Goal: Navigation & Orientation: Find specific page/section

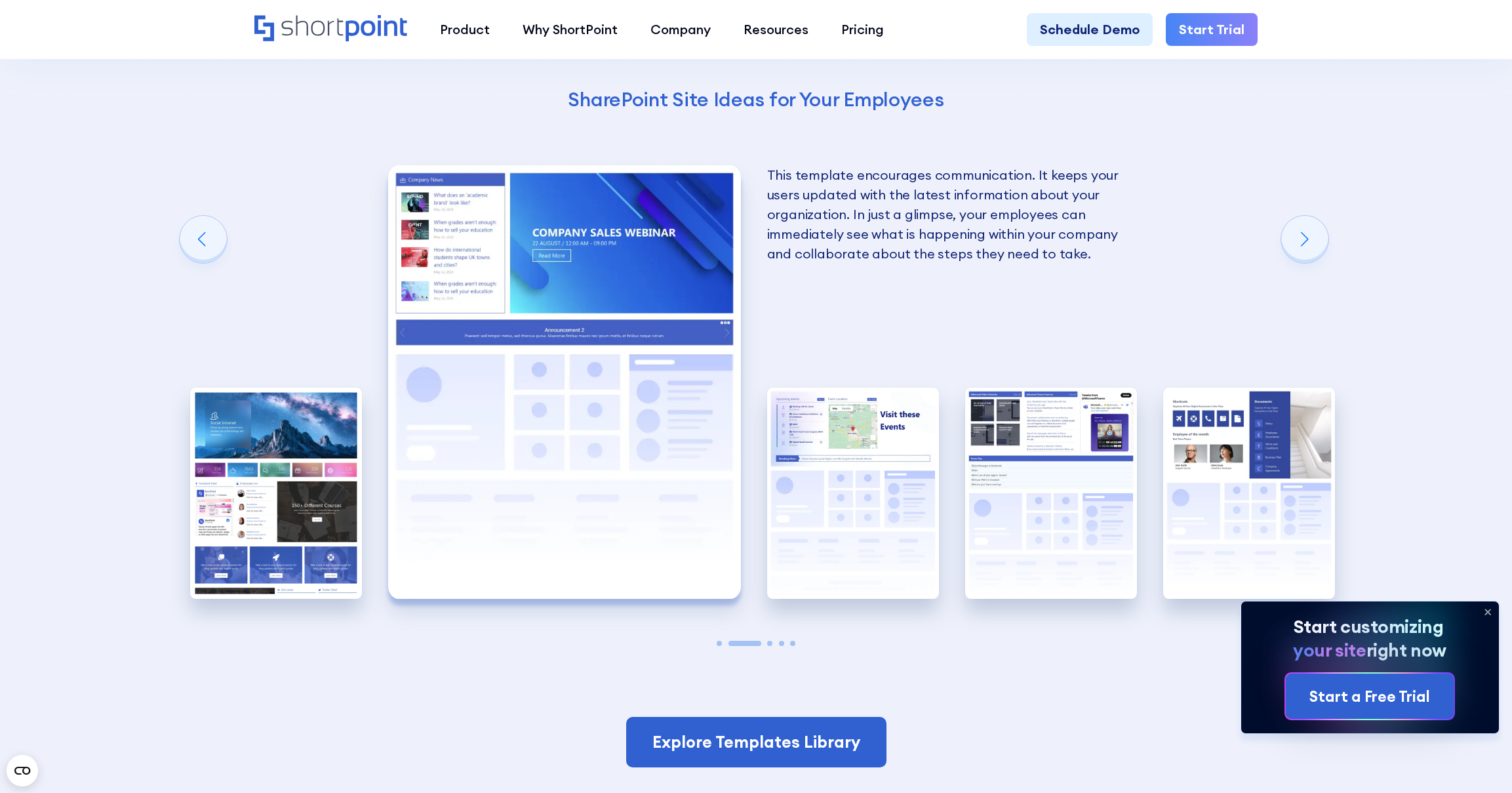
scroll to position [2719, 0]
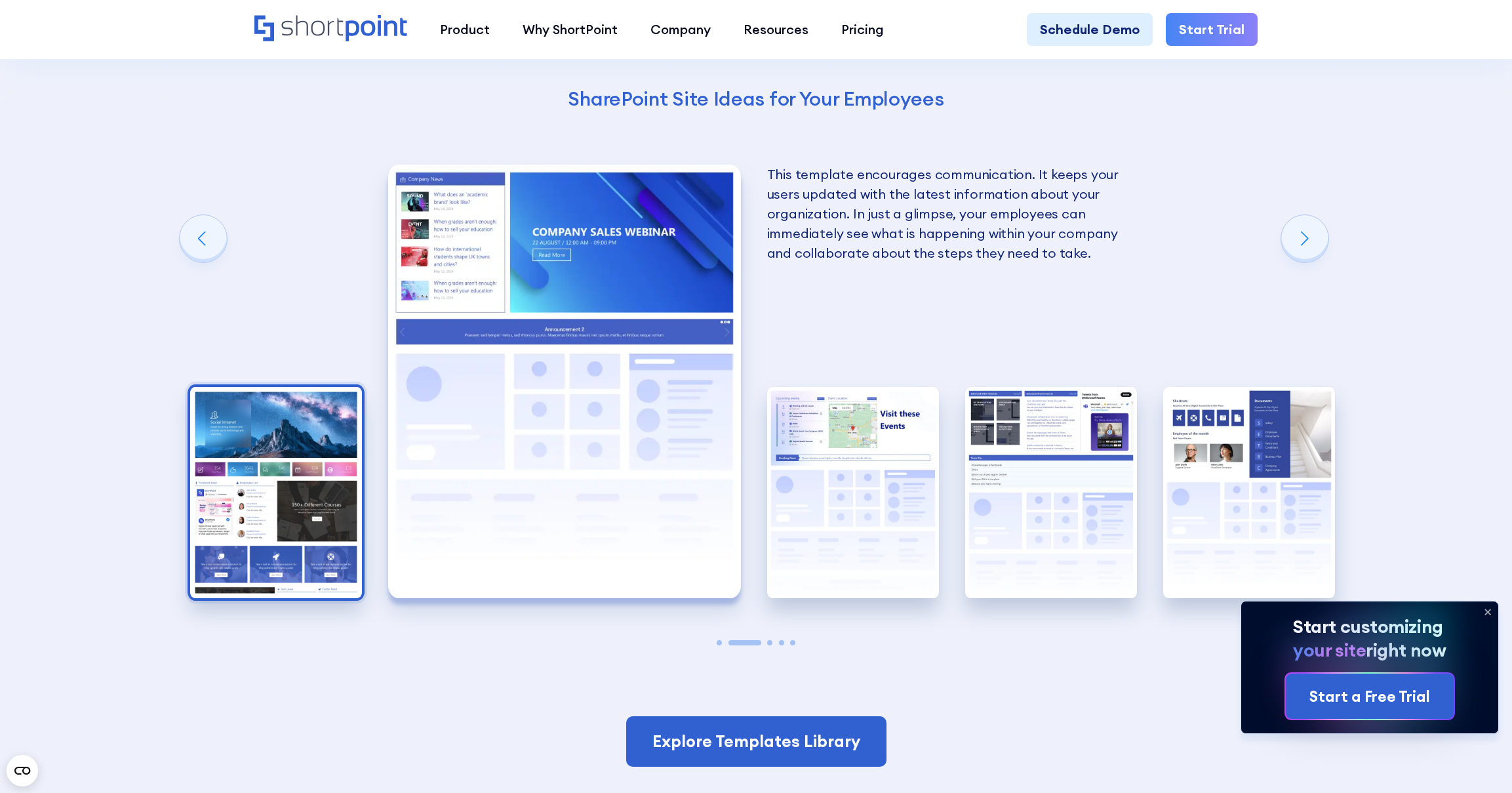
click at [275, 486] on img "1 / 5" at bounding box center [276, 493] width 172 height 211
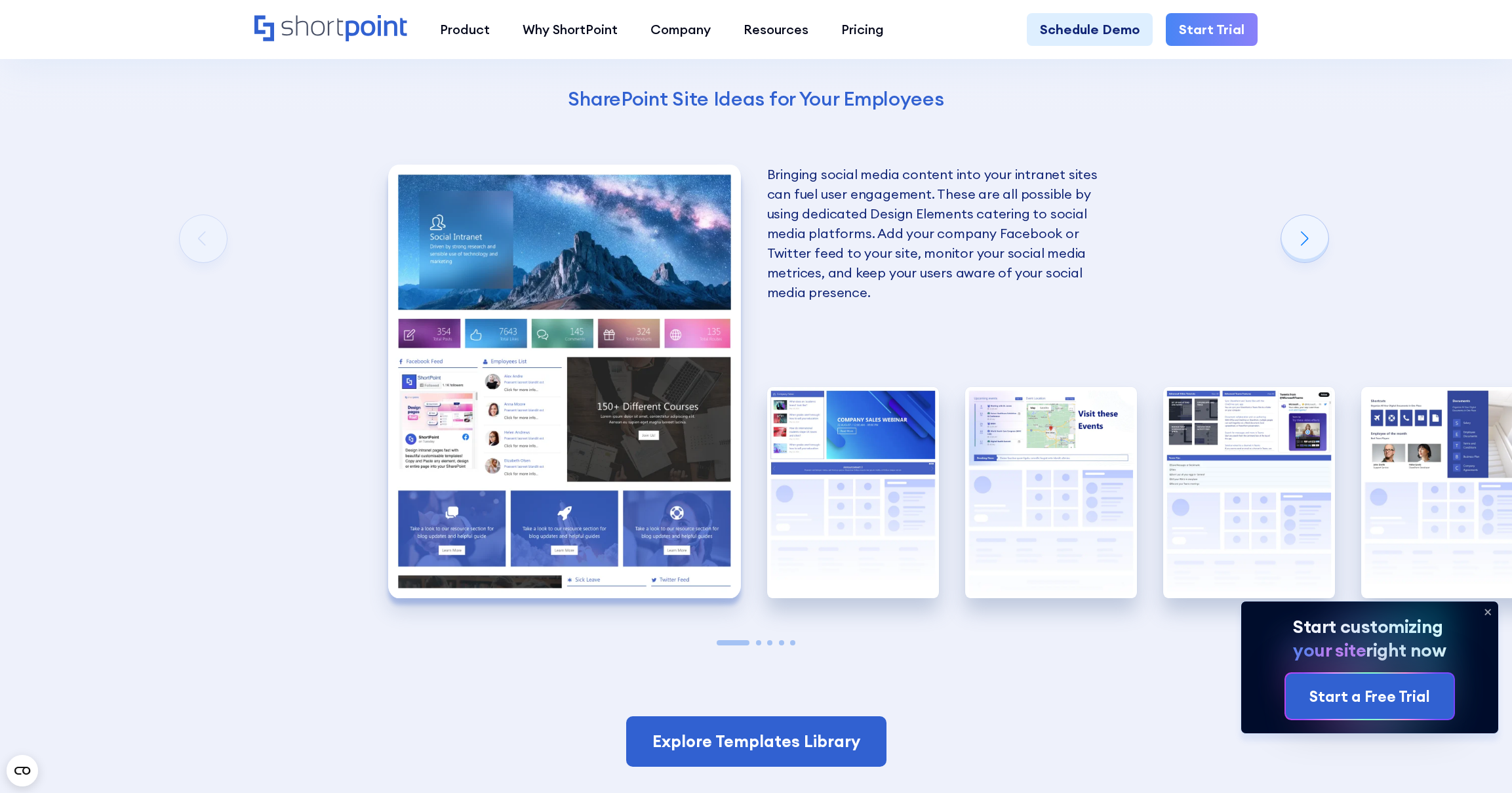
click at [505, 345] on img "1 / 5" at bounding box center [564, 381] width 353 height 433
click at [1310, 245] on div "Next slide" at bounding box center [1304, 239] width 47 height 47
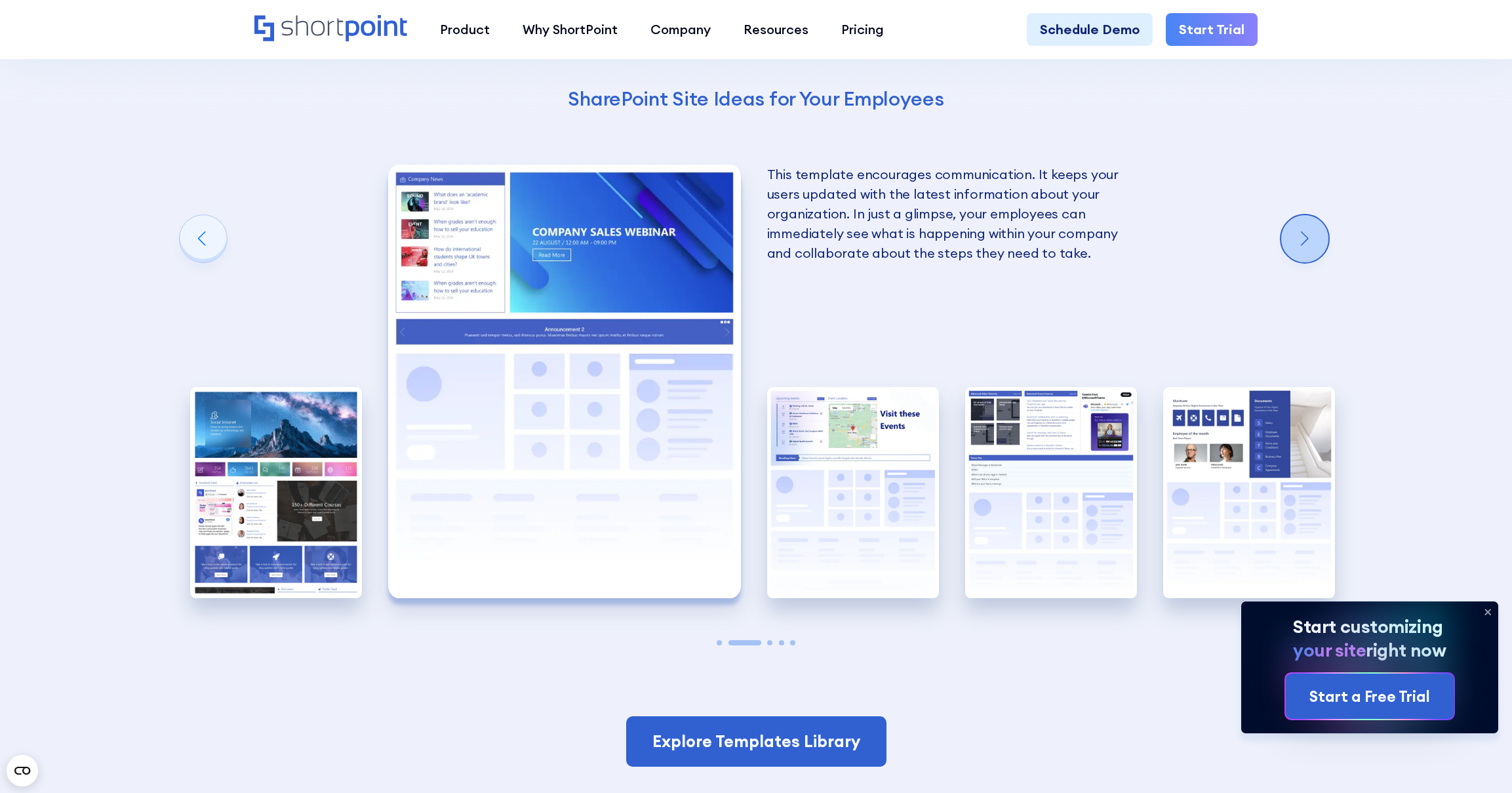
click at [1310, 245] on div "Next slide" at bounding box center [1304, 239] width 47 height 47
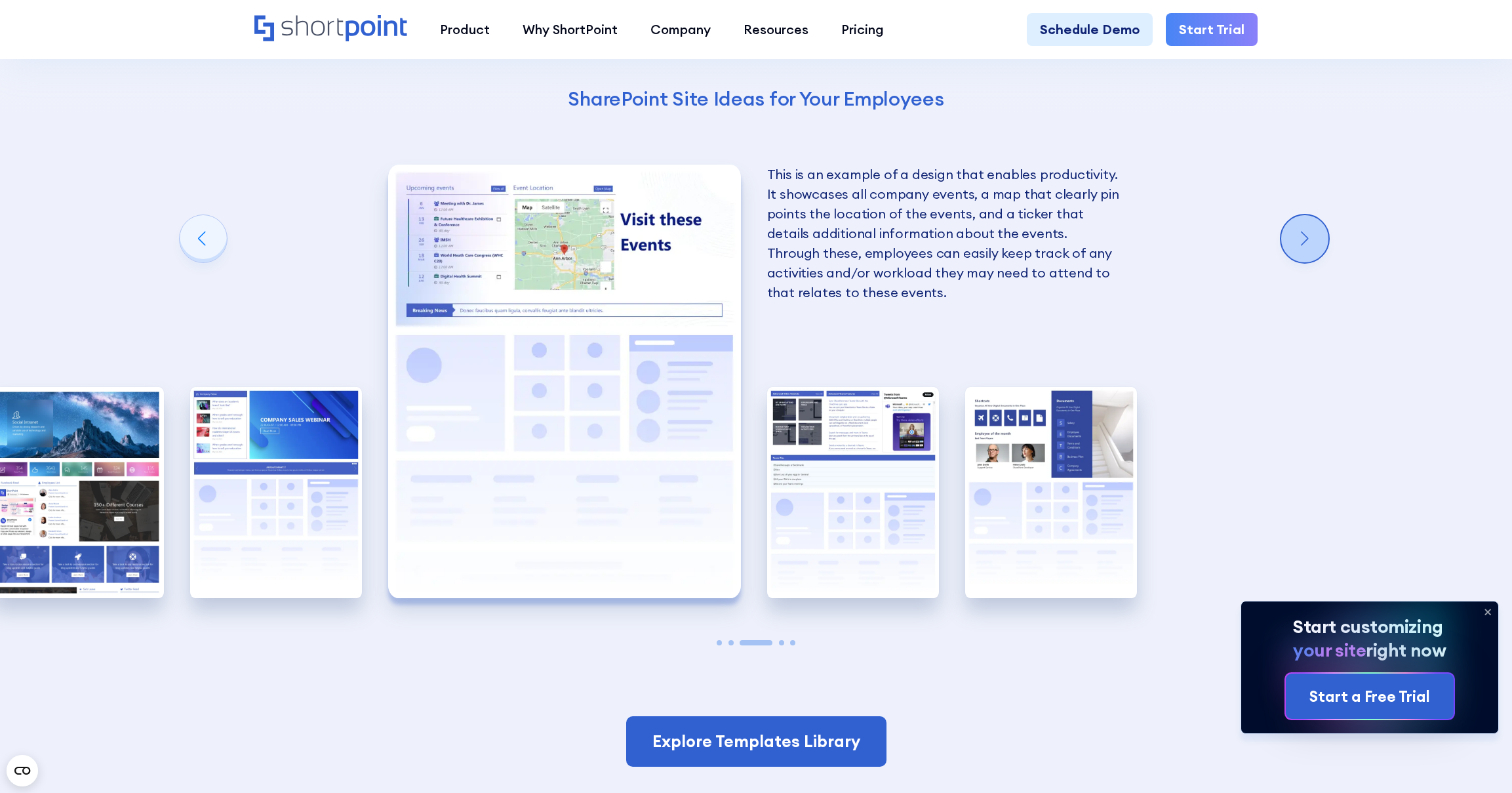
click at [1310, 245] on div "Next slide" at bounding box center [1304, 239] width 47 height 47
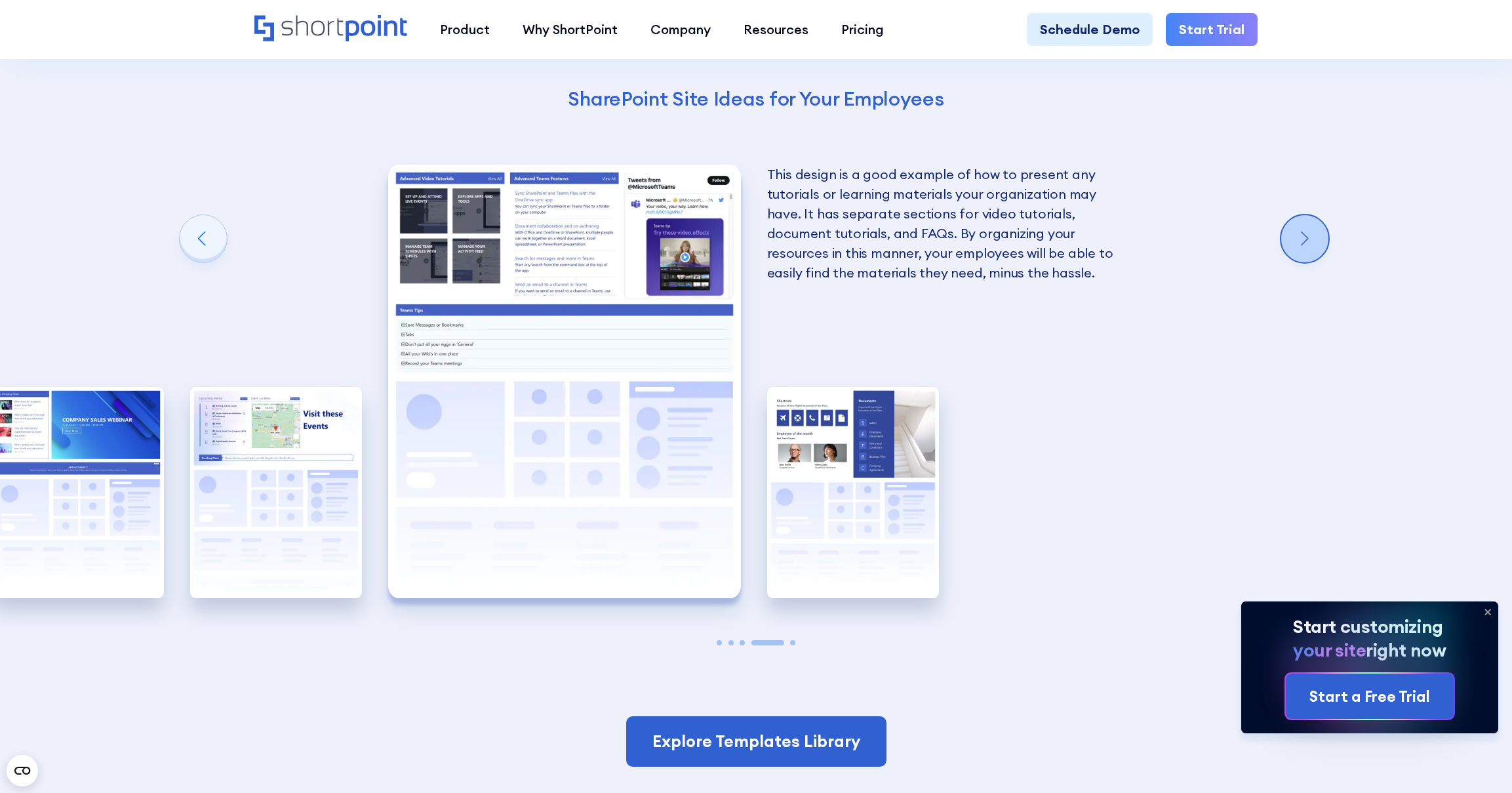
click at [1310, 245] on div "Next slide" at bounding box center [1304, 239] width 47 height 47
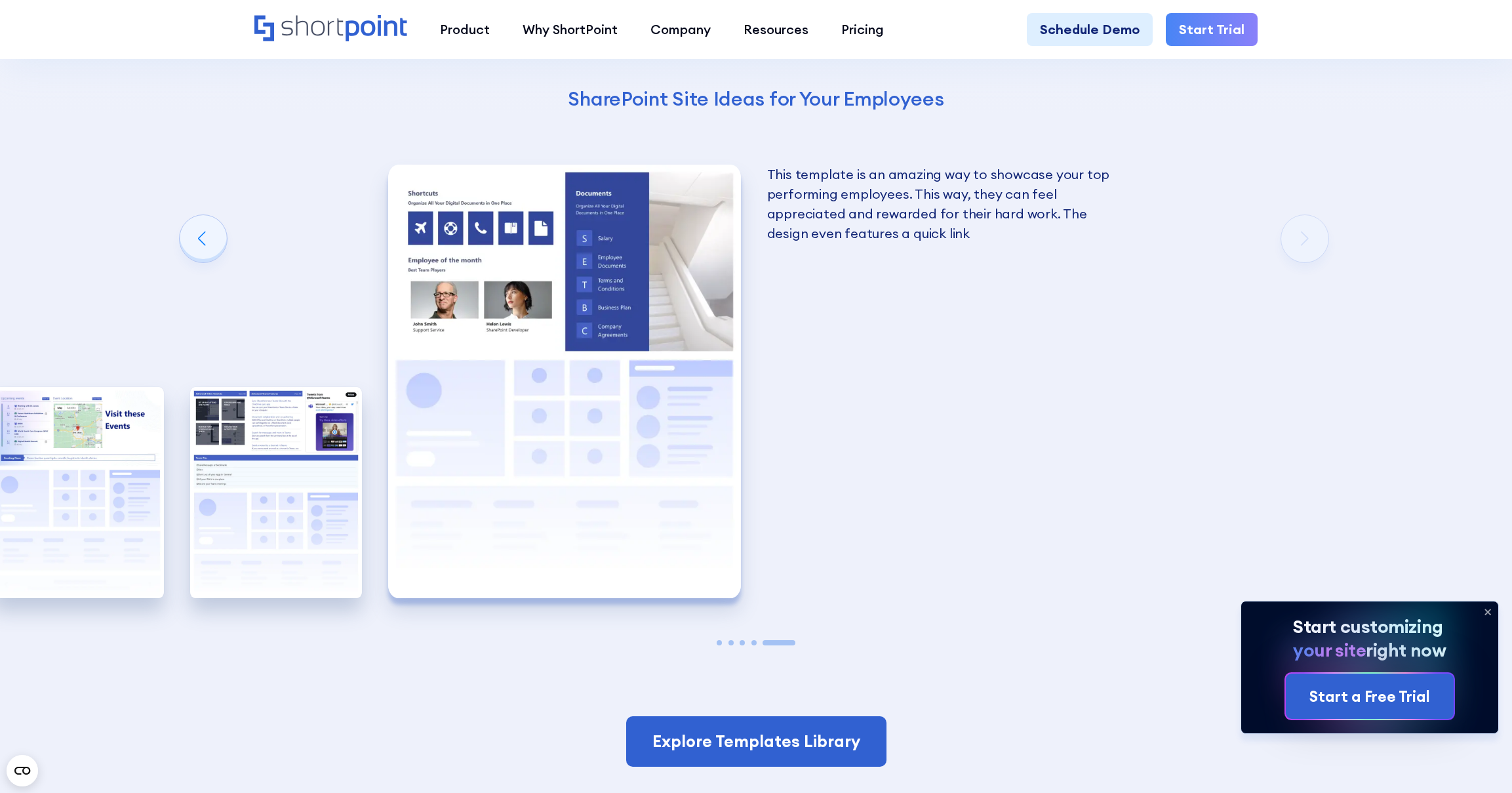
click at [1310, 245] on div "Using Cool SharePoint Web Parts to Create an Effective Design Wondering where t…" at bounding box center [756, 214] width 1512 height 1171
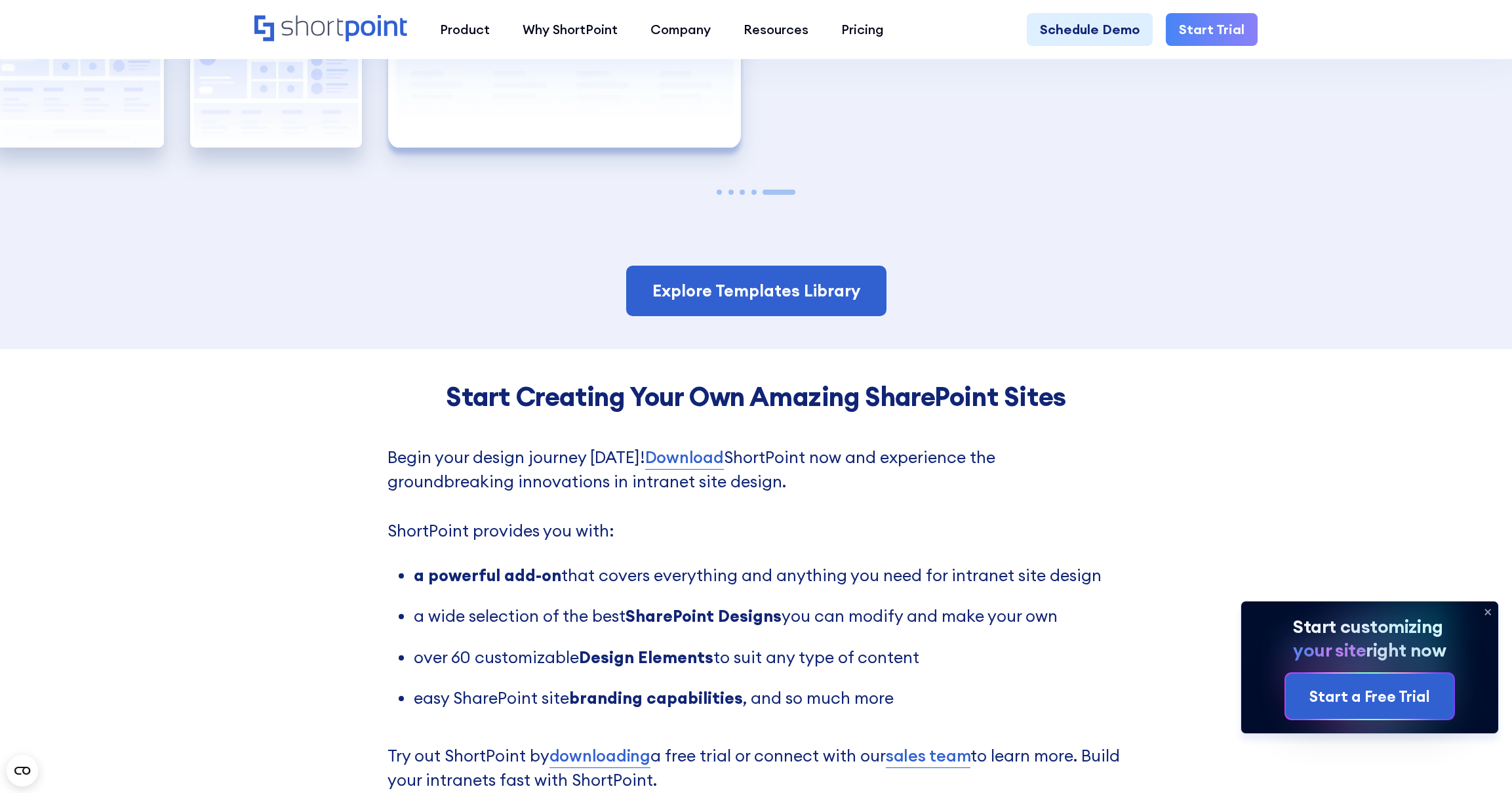
scroll to position [3391, 0]
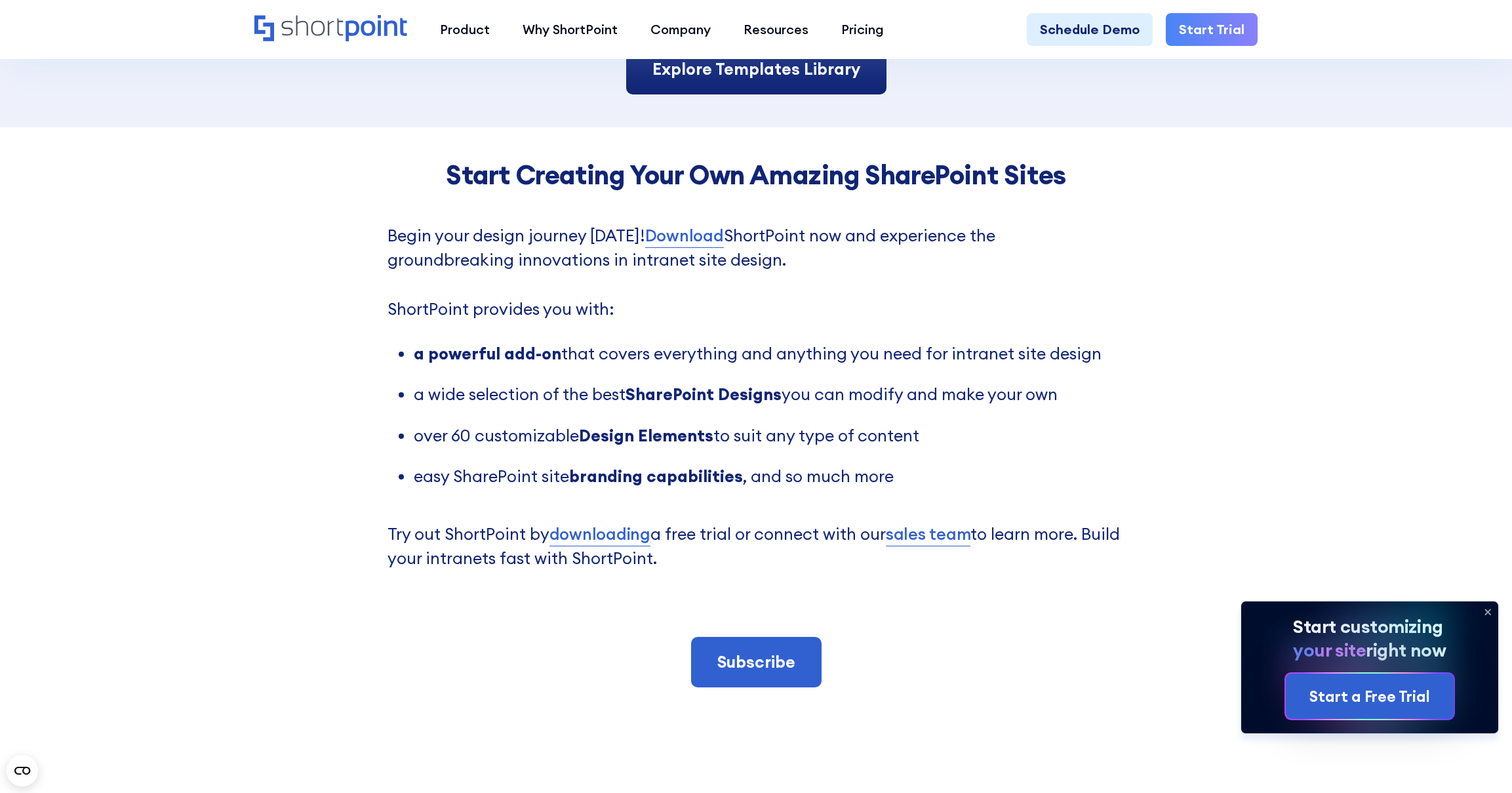
click at [724, 89] on link "Explore Templates Library" at bounding box center [756, 70] width 260 height 51
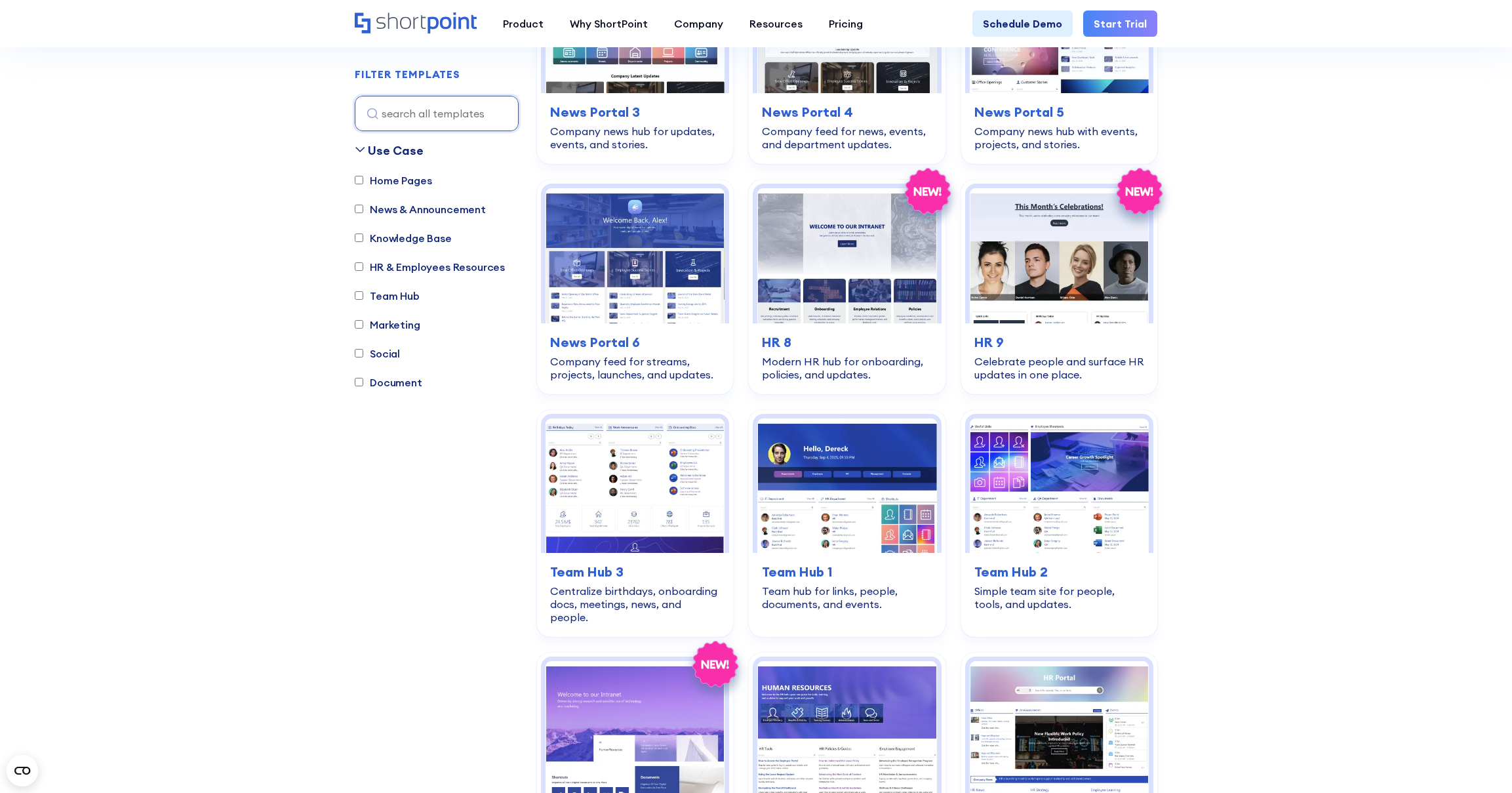
scroll to position [963, 0]
